Goal: Information Seeking & Learning: Learn about a topic

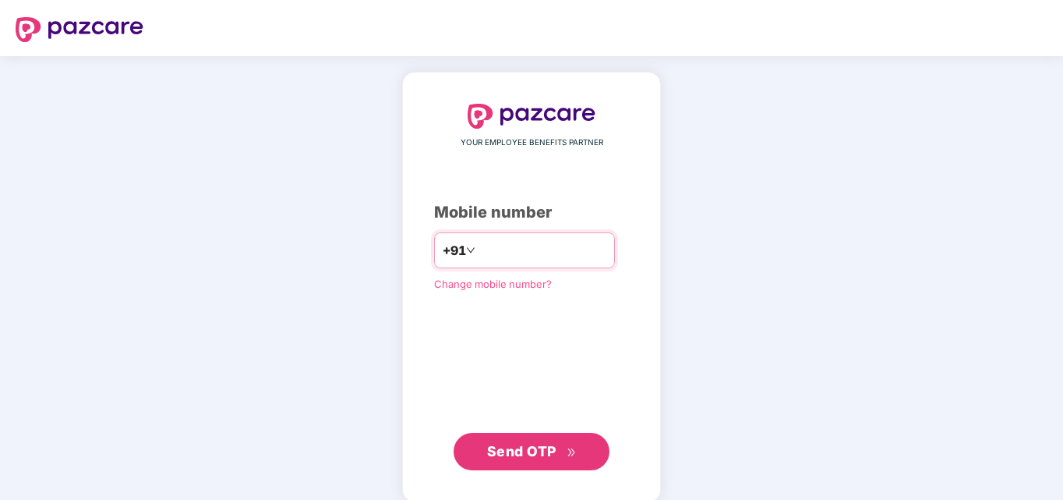
click at [484, 253] on input "number" at bounding box center [543, 250] width 128 height 25
type input "**********"
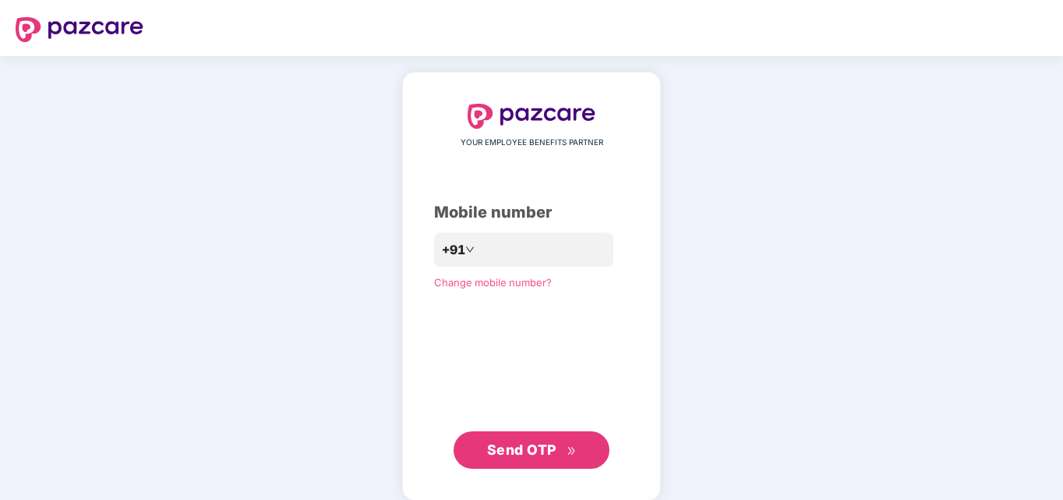
click at [530, 451] on span "Send OTP" at bounding box center [521, 449] width 69 height 16
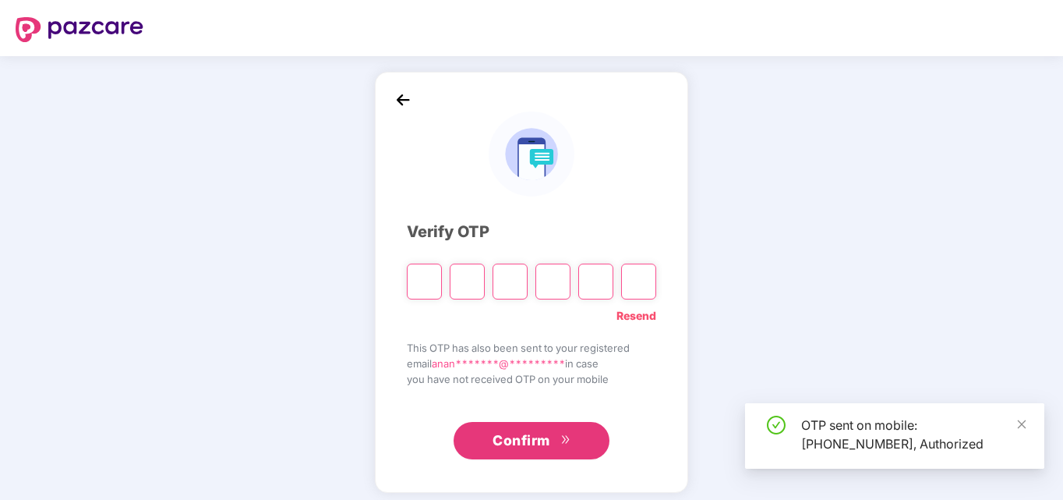
click at [426, 285] on input "Please enter verification code. Digit 1" at bounding box center [424, 282] width 35 height 36
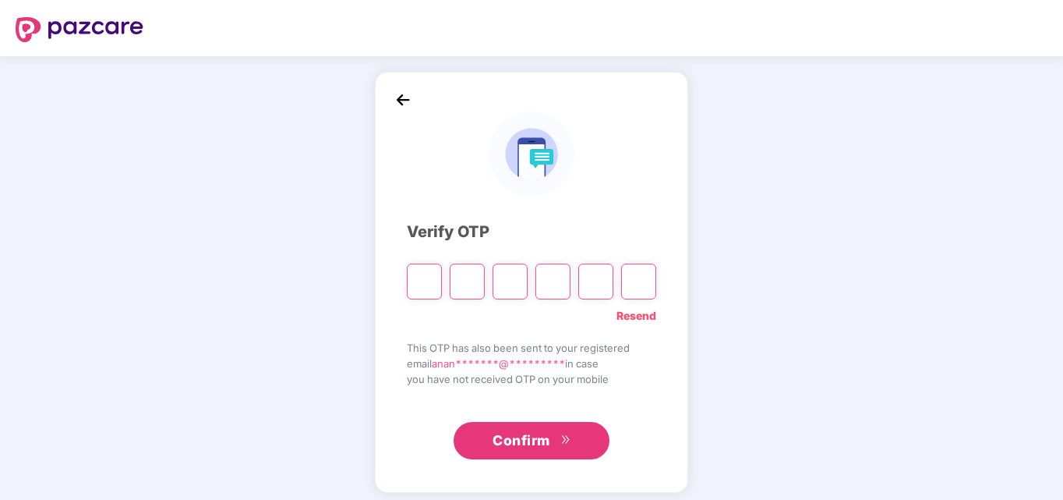
type input "*"
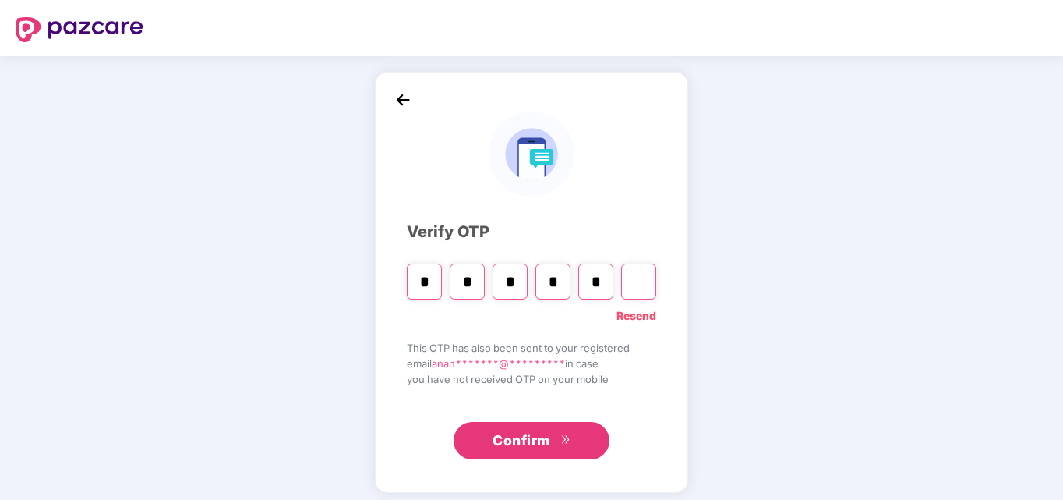
type input "*"
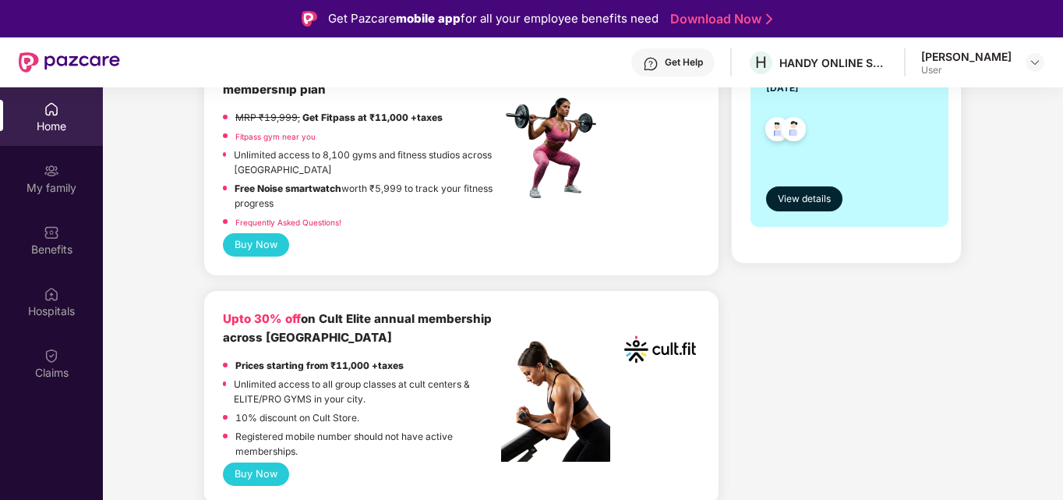
scroll to position [234, 0]
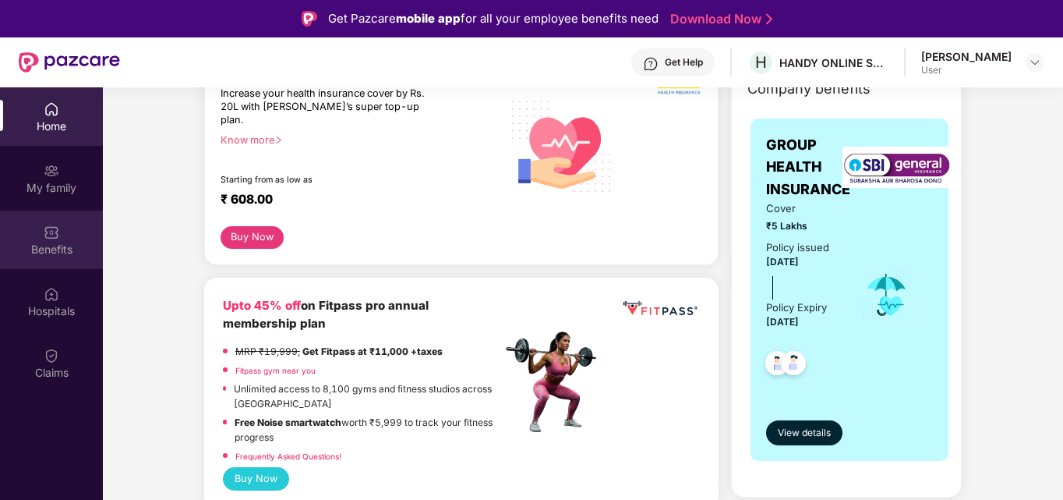
click at [54, 252] on div "Benefits" at bounding box center [51, 250] width 103 height 16
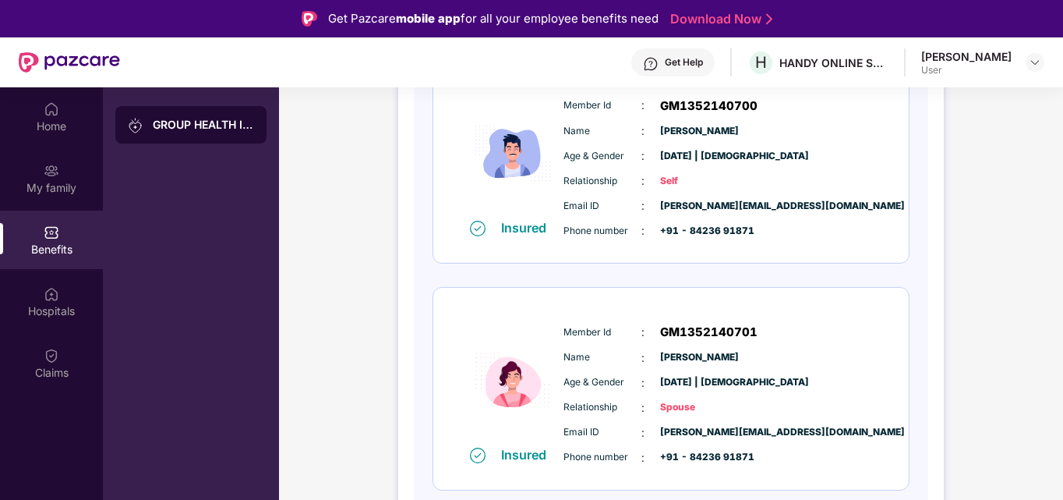
scroll to position [21, 0]
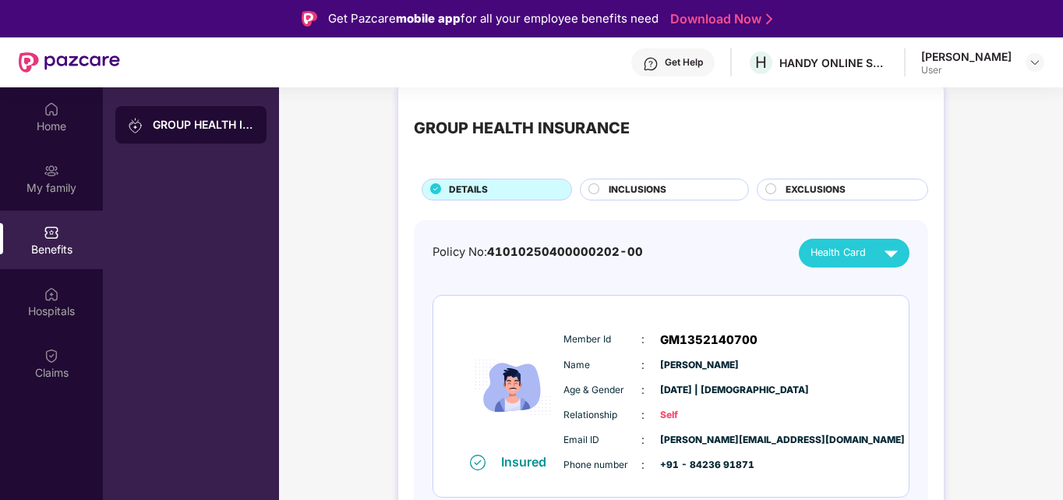
click at [664, 187] on span "INCLUSIONS" at bounding box center [638, 189] width 58 height 15
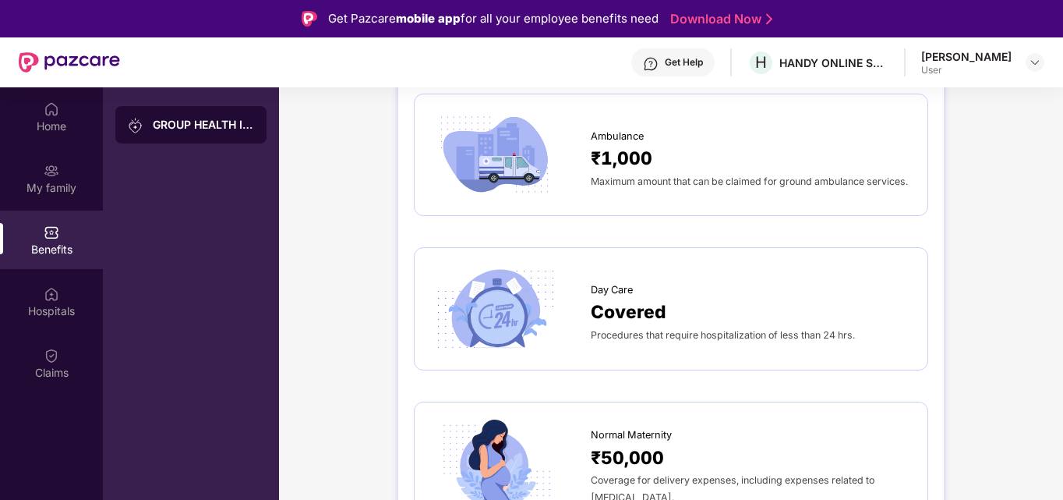
scroll to position [1169, 0]
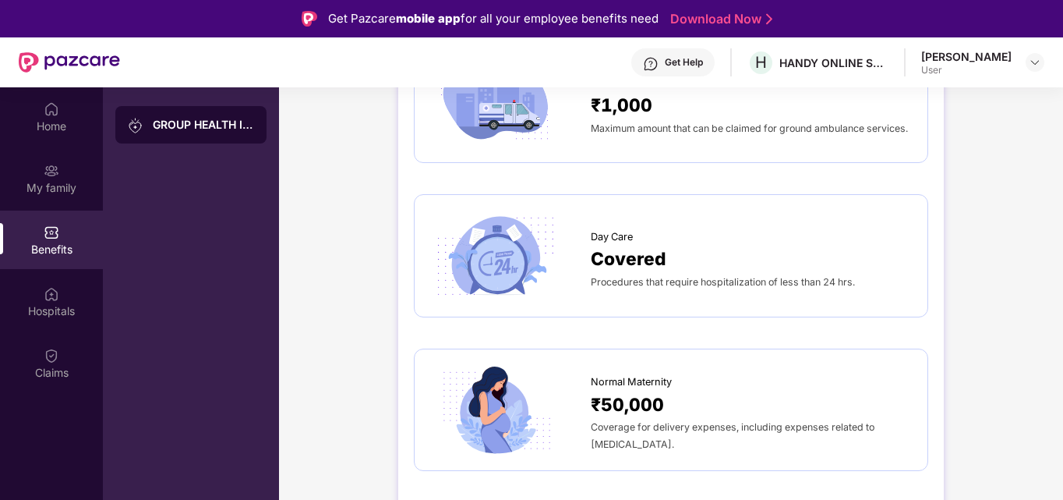
click at [669, 406] on div "₹50,000" at bounding box center [751, 405] width 321 height 28
click at [642, 416] on span "₹50,000" at bounding box center [627, 405] width 73 height 28
click at [716, 433] on div "Coverage for delivery expenses, including expenses related to [MEDICAL_DATA]." at bounding box center [751, 435] width 321 height 34
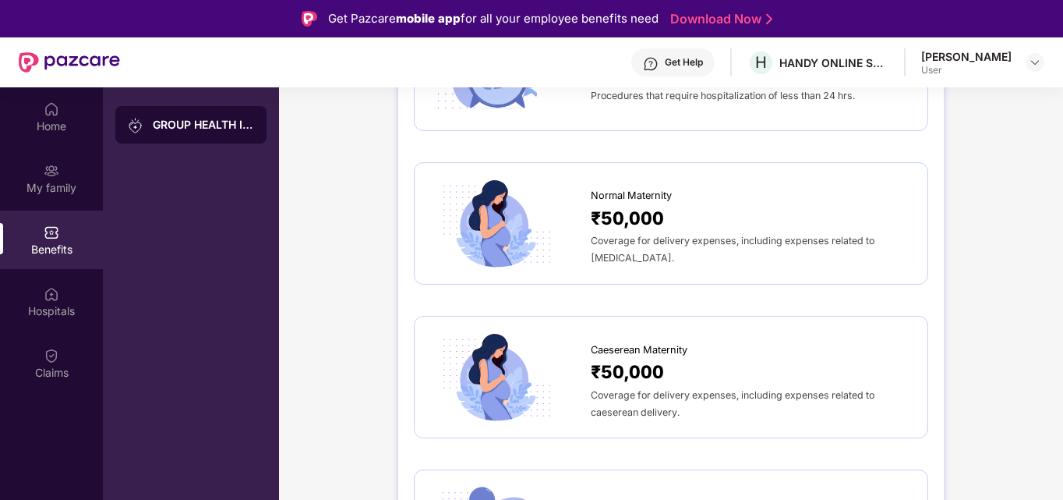
scroll to position [1403, 0]
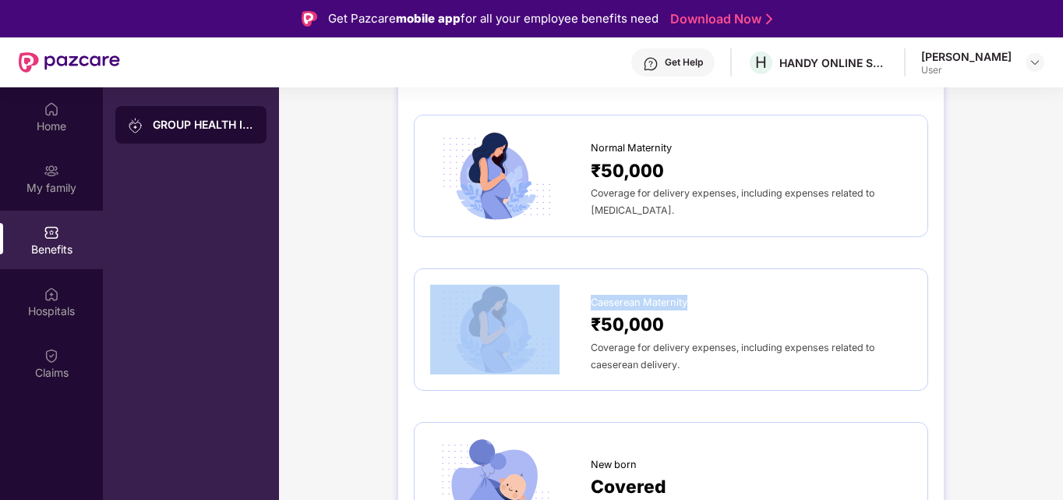
drag, startPoint x: 592, startPoint y: 299, endPoint x: 733, endPoint y: 300, distance: 141.1
click at [733, 300] on div "Caeserean Maternity ₹50,000 Coverage for delivery expenses, including expenses …" at bounding box center [671, 330] width 482 height 90
copy div "Caeserean Maternity"
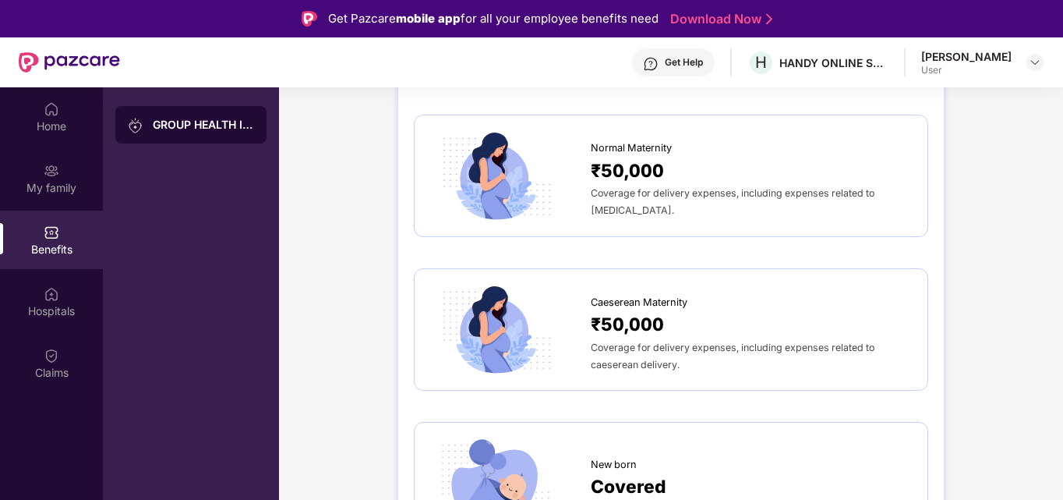
click at [720, 341] on span "Coverage for delivery expenses, including expenses related to caeserean deliver…" at bounding box center [733, 355] width 284 height 29
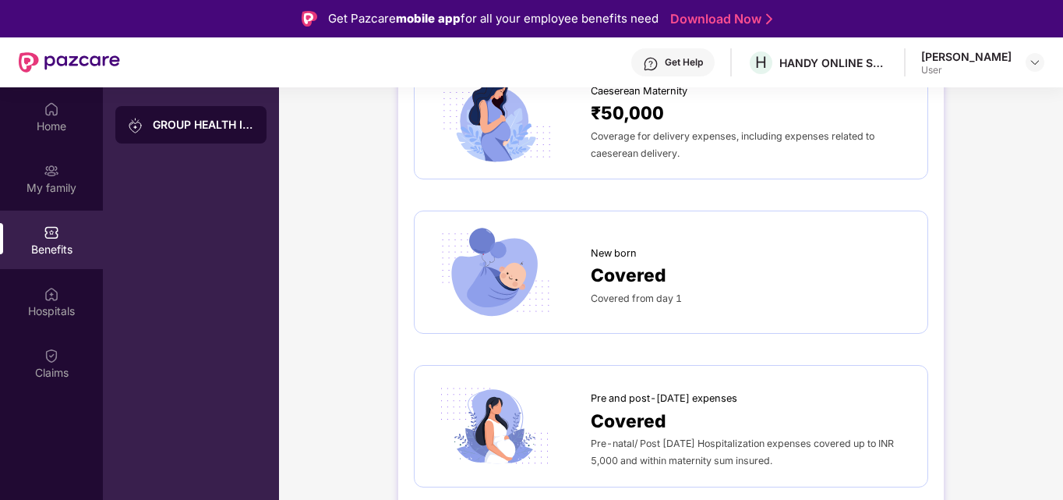
scroll to position [1637, 0]
